Goal: Find specific page/section: Find specific page/section

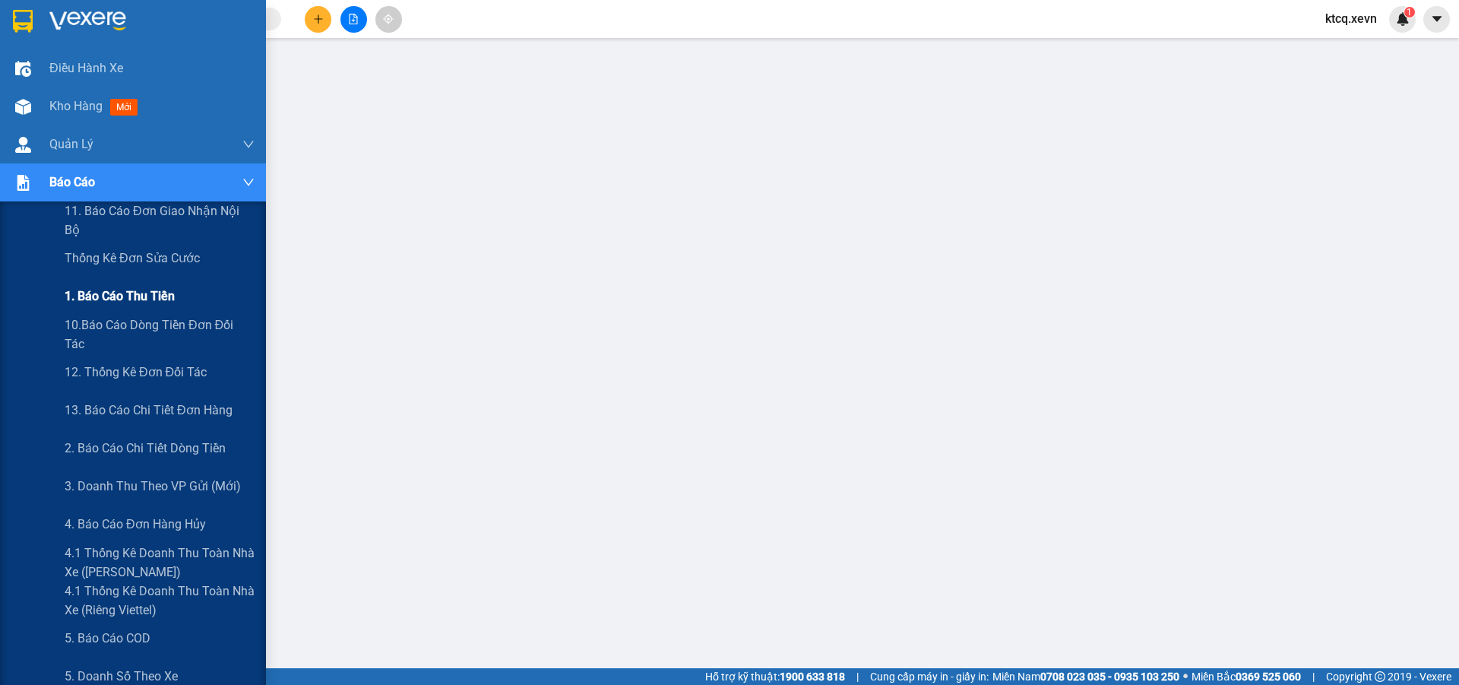
click at [168, 301] on span "1. Báo cáo thu tiền" at bounding box center [120, 296] width 110 height 19
click at [200, 287] on div "1. Báo cáo thu tiền" at bounding box center [160, 296] width 190 height 38
click at [151, 298] on span "1. Báo cáo thu tiền" at bounding box center [120, 296] width 110 height 19
click at [124, 305] on span "1. Báo cáo thu tiền" at bounding box center [120, 296] width 110 height 19
click at [142, 297] on span "1. Báo cáo thu tiền" at bounding box center [120, 296] width 110 height 19
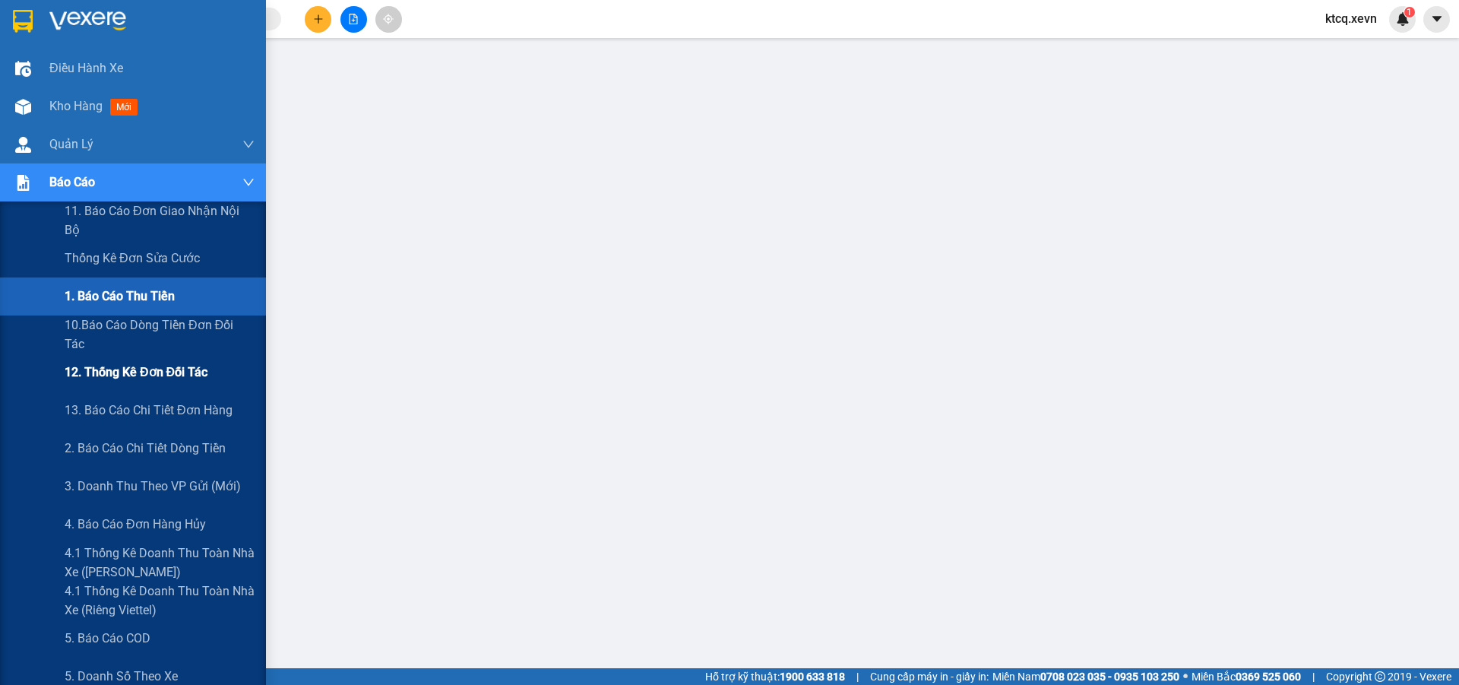
click at [141, 360] on div "12. Thống kê đơn đối tác" at bounding box center [160, 372] width 190 height 38
